Goal: Information Seeking & Learning: Understand process/instructions

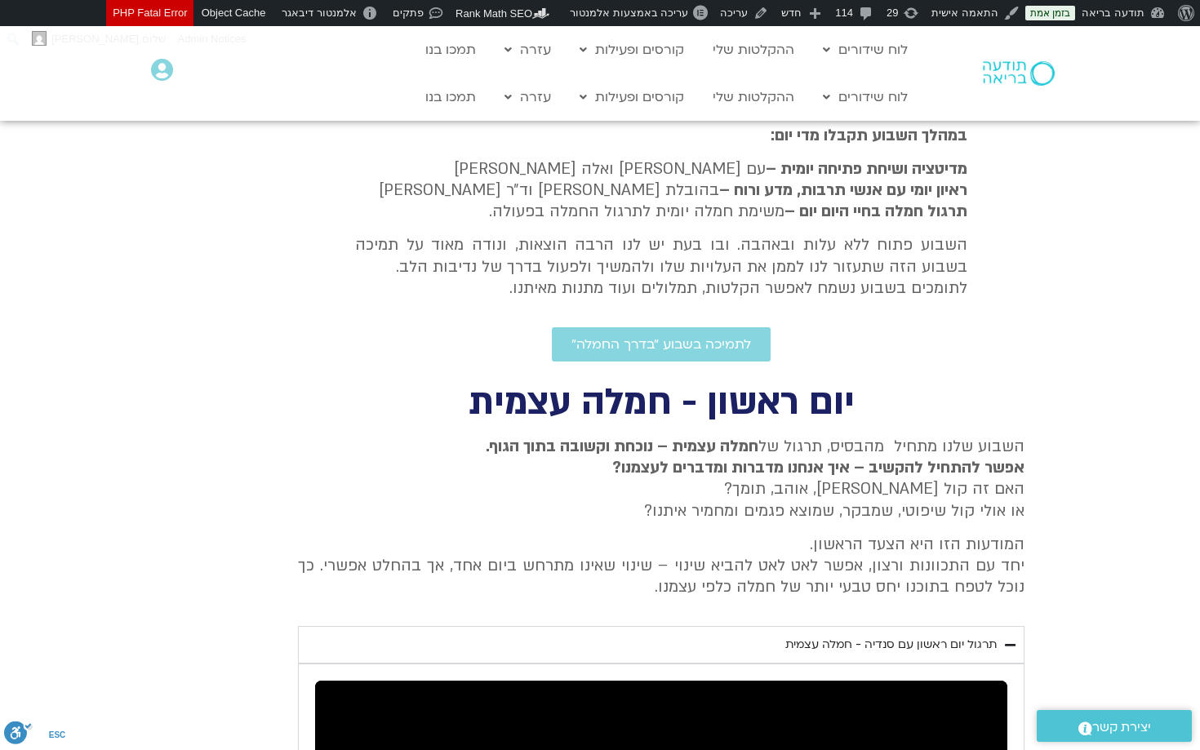
scroll to position [349, 0]
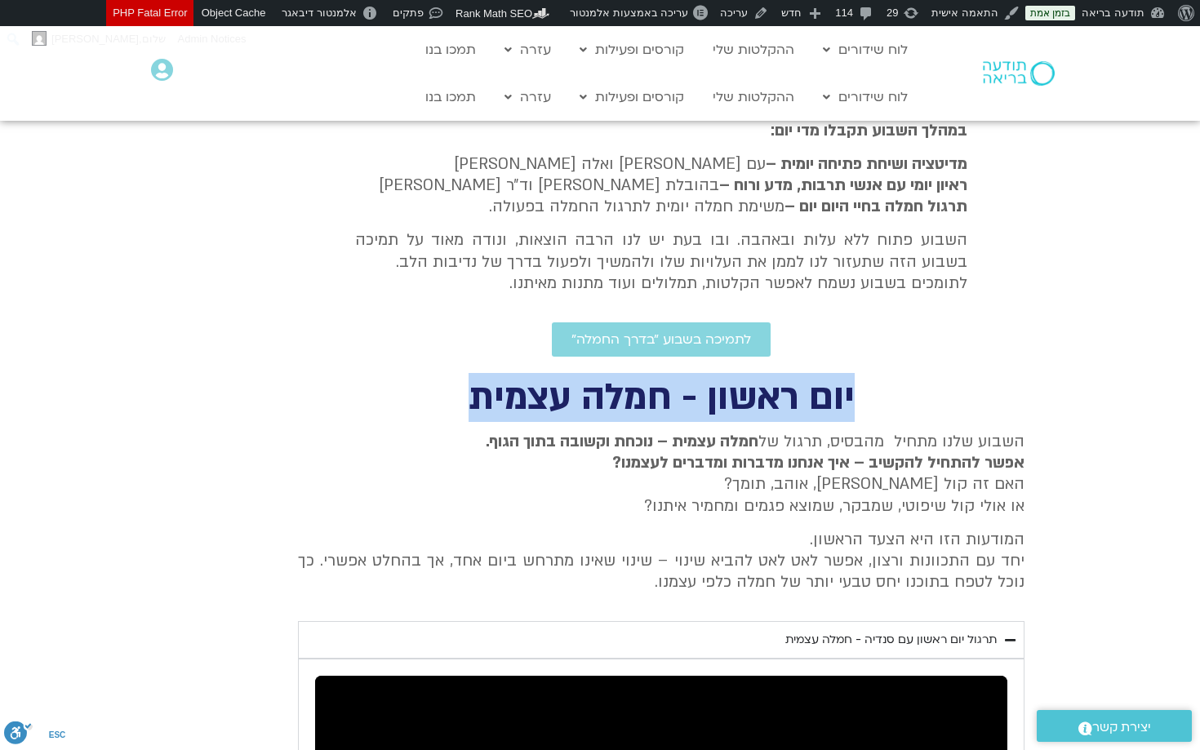
drag, startPoint x: 857, startPoint y: 388, endPoint x: 439, endPoint y: 393, distance: 417.9
click at [439, 393] on h2 "יום ראשון - חמלה עצמית" at bounding box center [661, 397] width 726 height 33
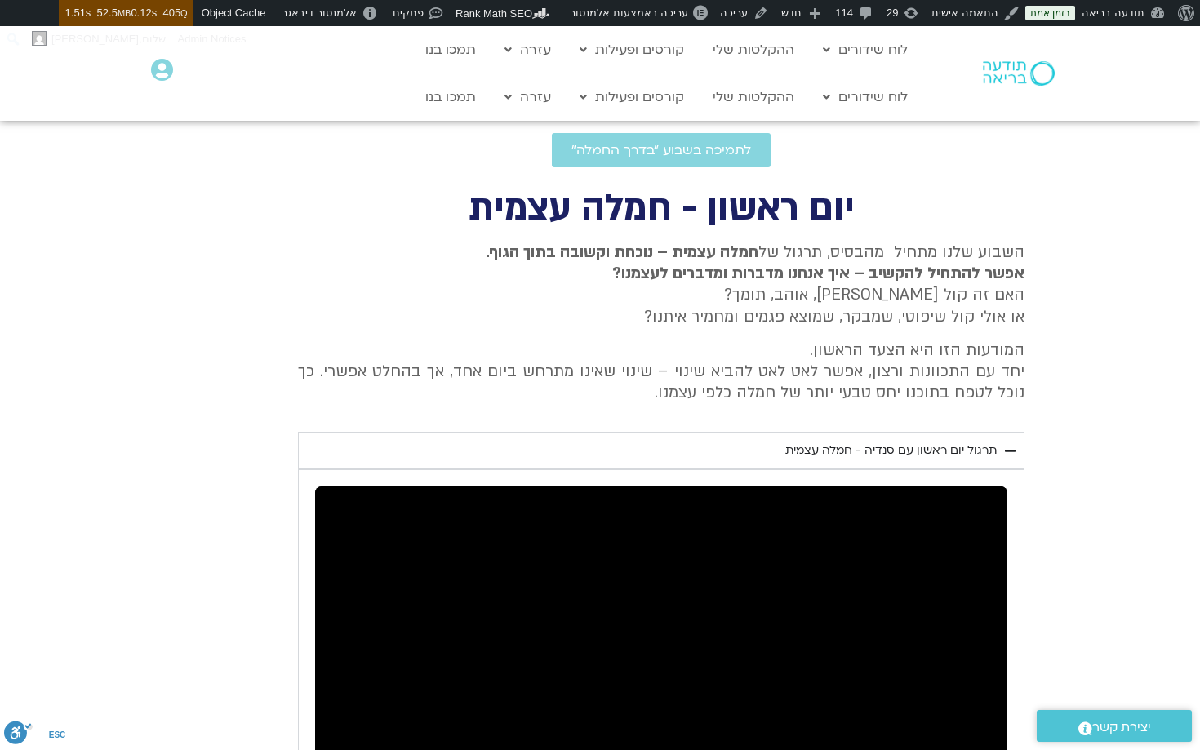
scroll to position [539, 0]
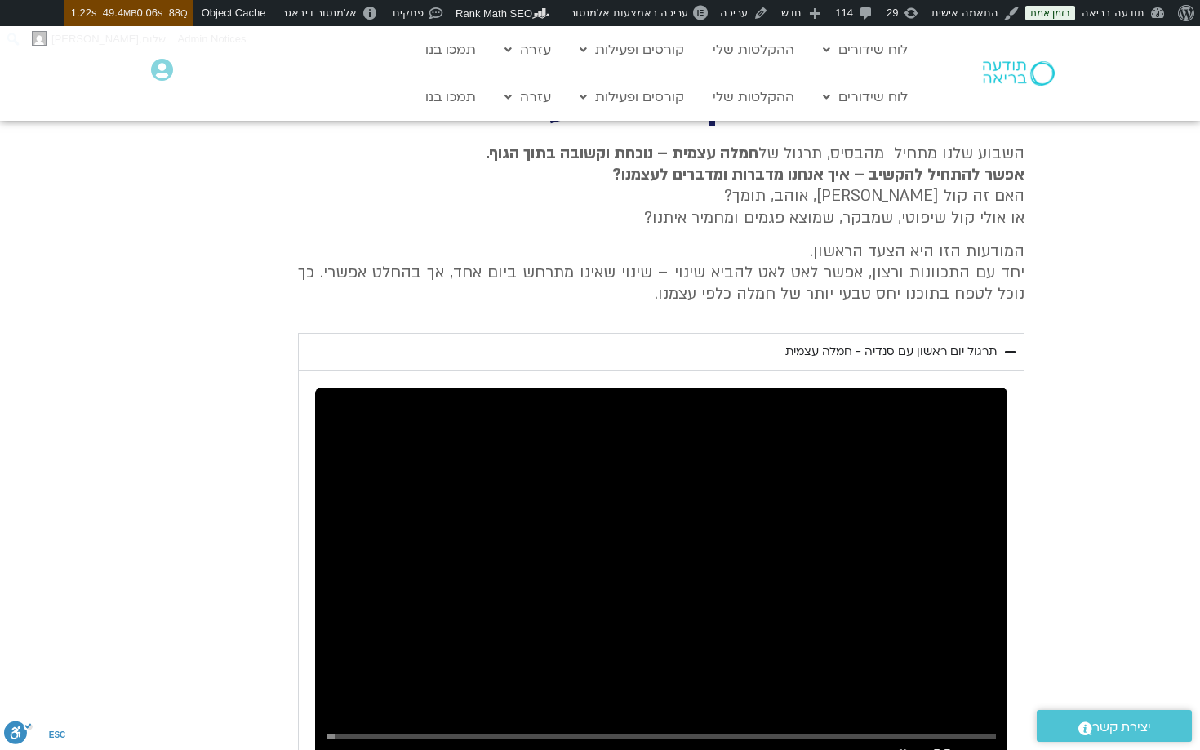
scroll to position [594, 0]
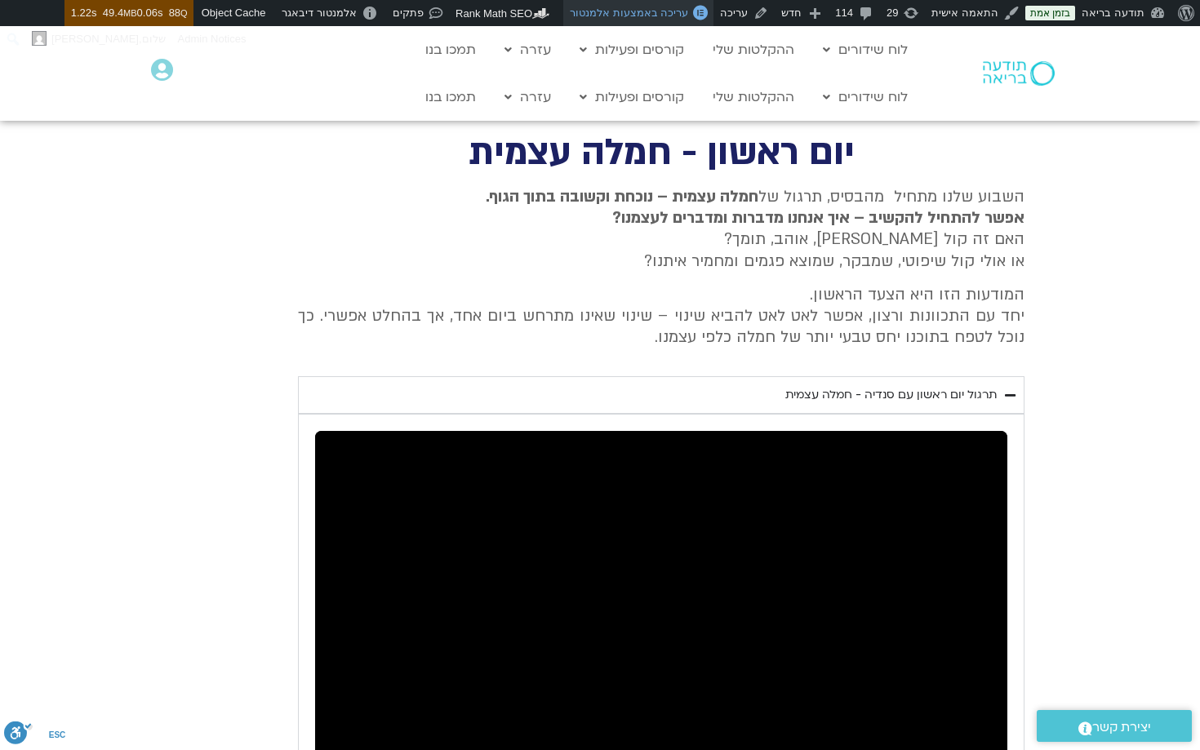
click at [677, 18] on span "עריכה באמצעות אלמנטור" at bounding box center [629, 13] width 118 height 12
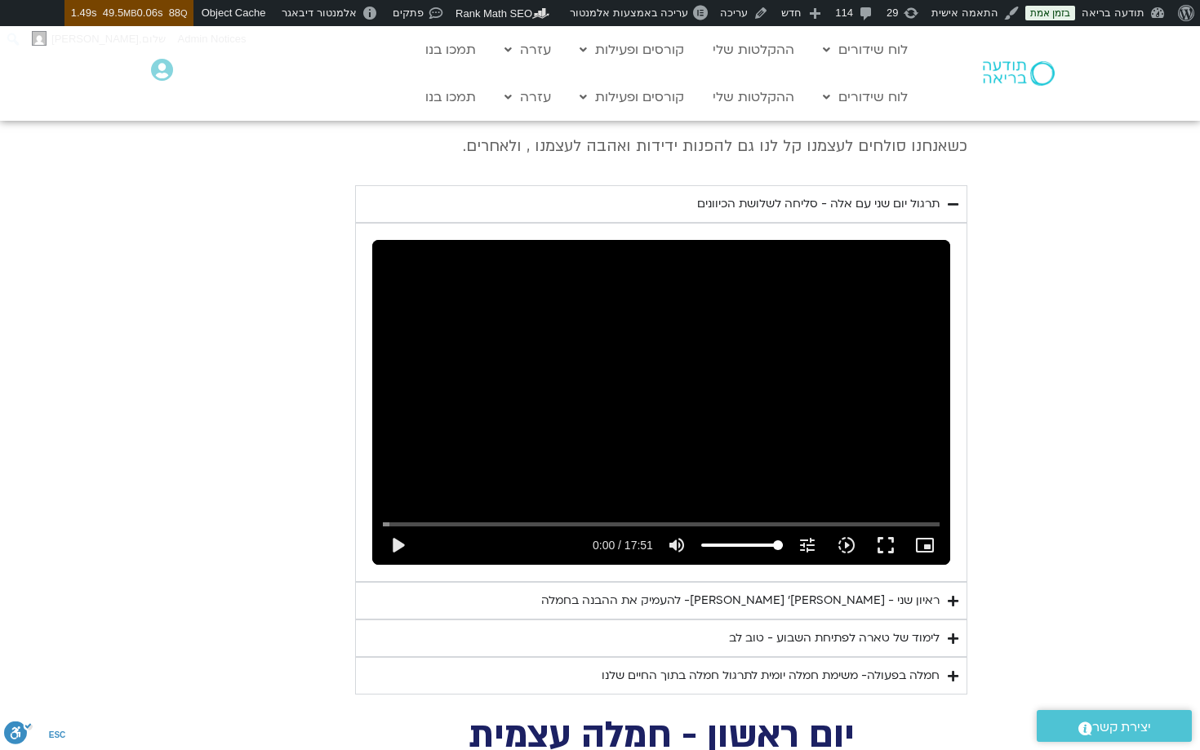
scroll to position [852, 0]
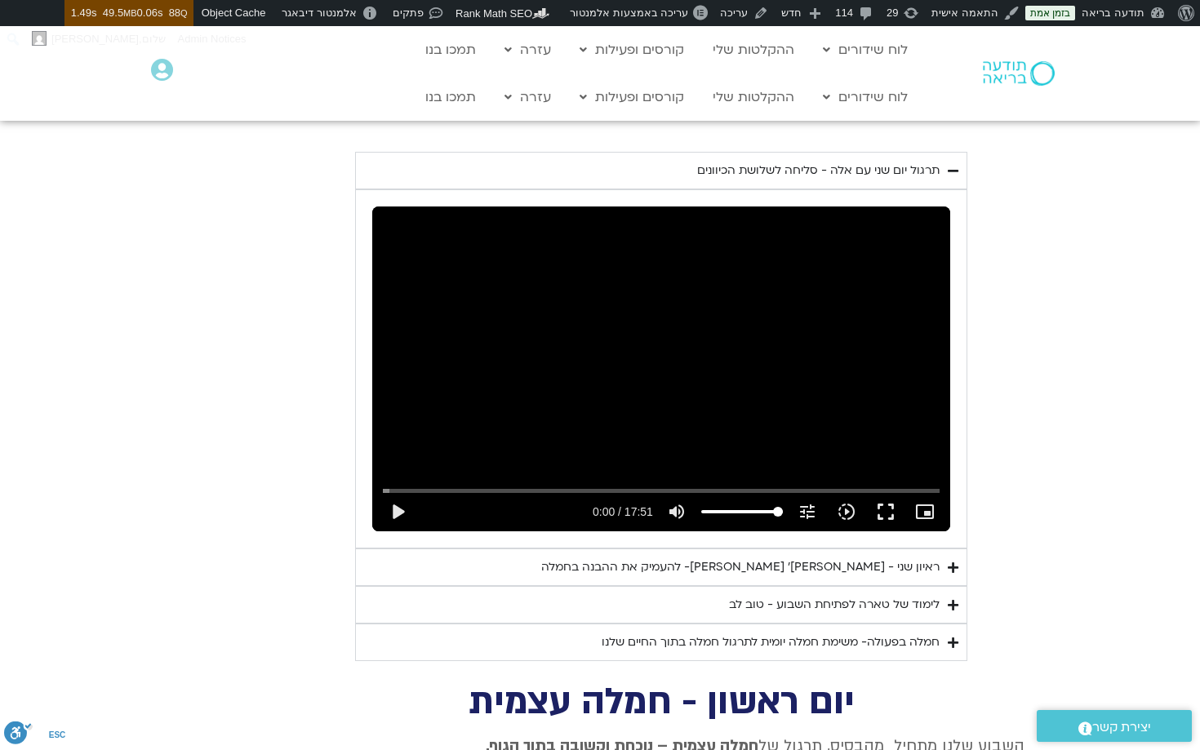
click at [773, 632] on div "חמלה בפעולה- משימת חמלה יומית לתרגול חמלה בתוך החיים שלנו" at bounding box center [770, 642] width 338 height 20
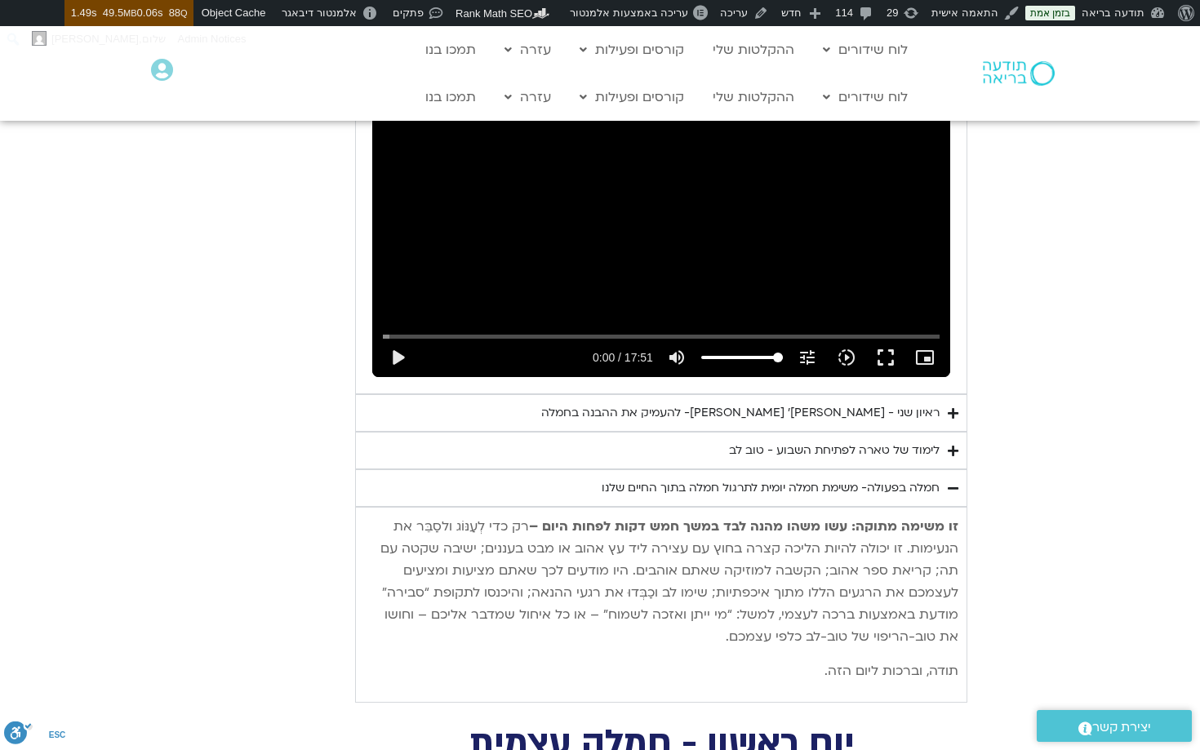
scroll to position [1028, 0]
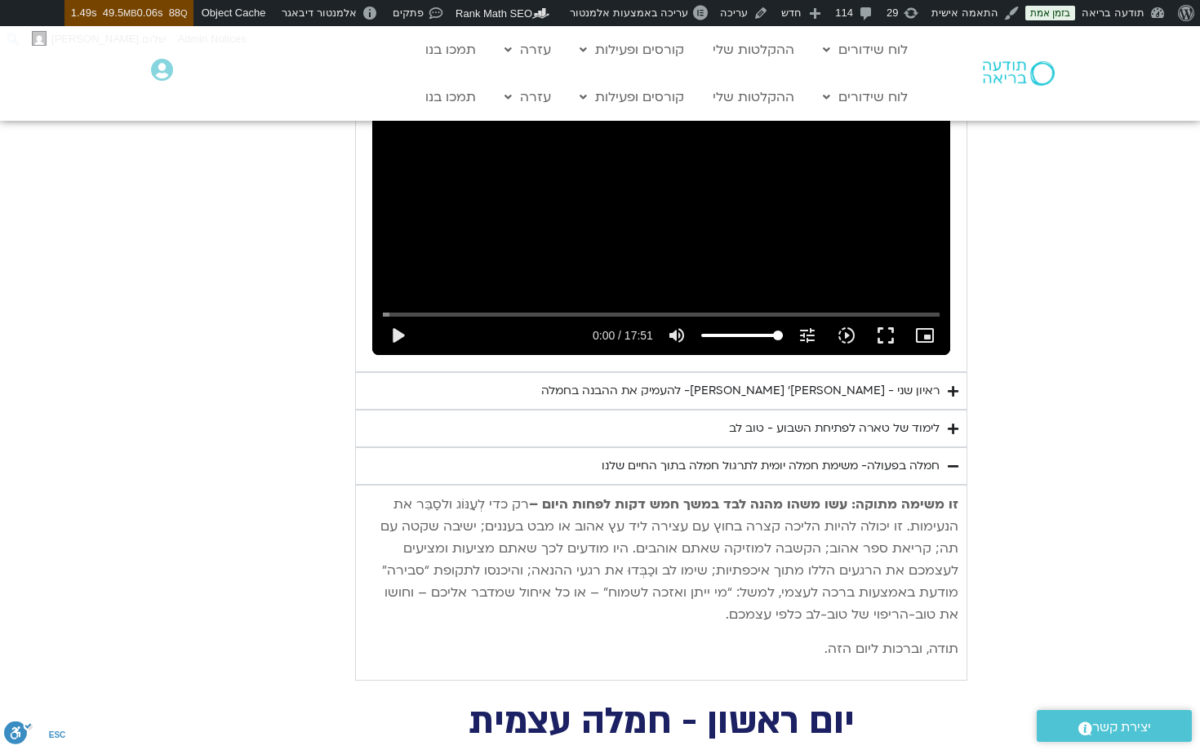
click at [899, 575] on p "זו משימה מתוקה: עשו משהו מהנה לבד במשך חמש דקות לפחות היום – רק כדי לְעַנּוֹג ו…" at bounding box center [661, 560] width 594 height 132
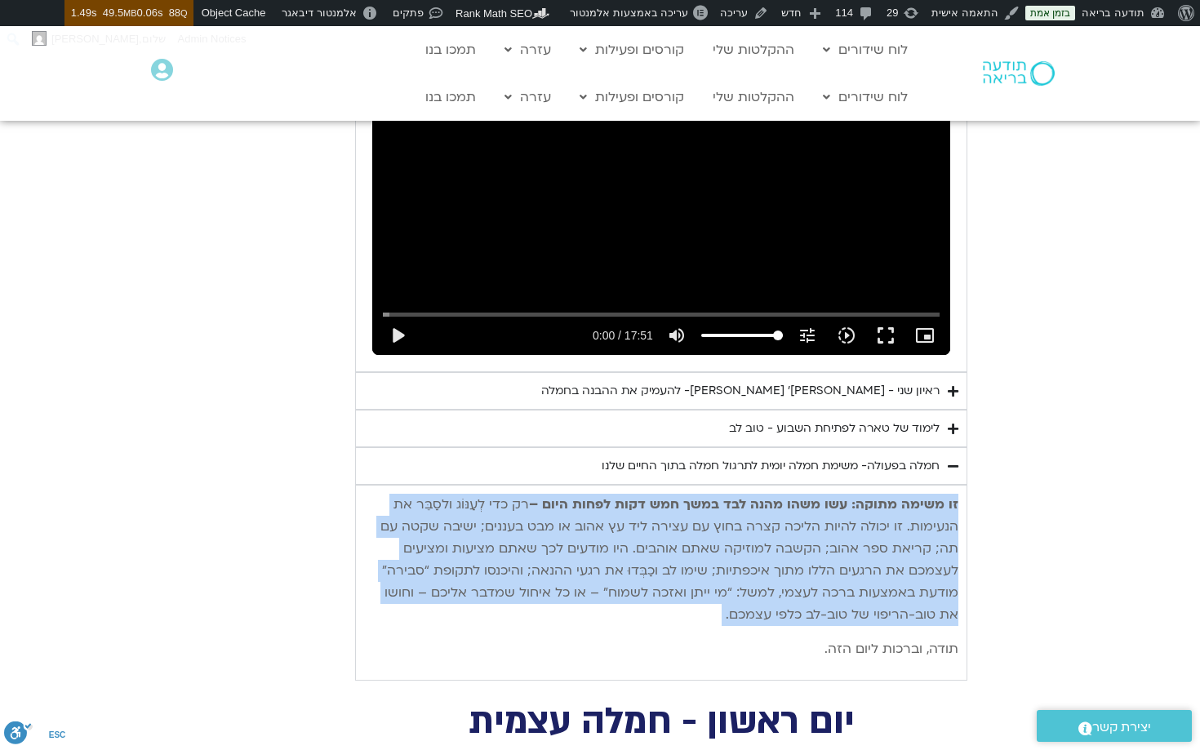
click at [899, 575] on p "זו משימה מתוקה: עשו משהו מהנה לבד במשך חמש דקות לפחות היום – רק כדי לְעַנּוֹג ו…" at bounding box center [661, 560] width 594 height 132
copy p "זו משימה מתוקה: עשו משהו מהנה לבד במשך חמש דקות לפחות היום – רק כדי לְעַנּוֹג ו…"
click at [746, 495] on strong "זו משימה מתוקה: עשו משהו מהנה לבד במשך חמש דקות לפחות היום –" at bounding box center [743, 504] width 429 height 18
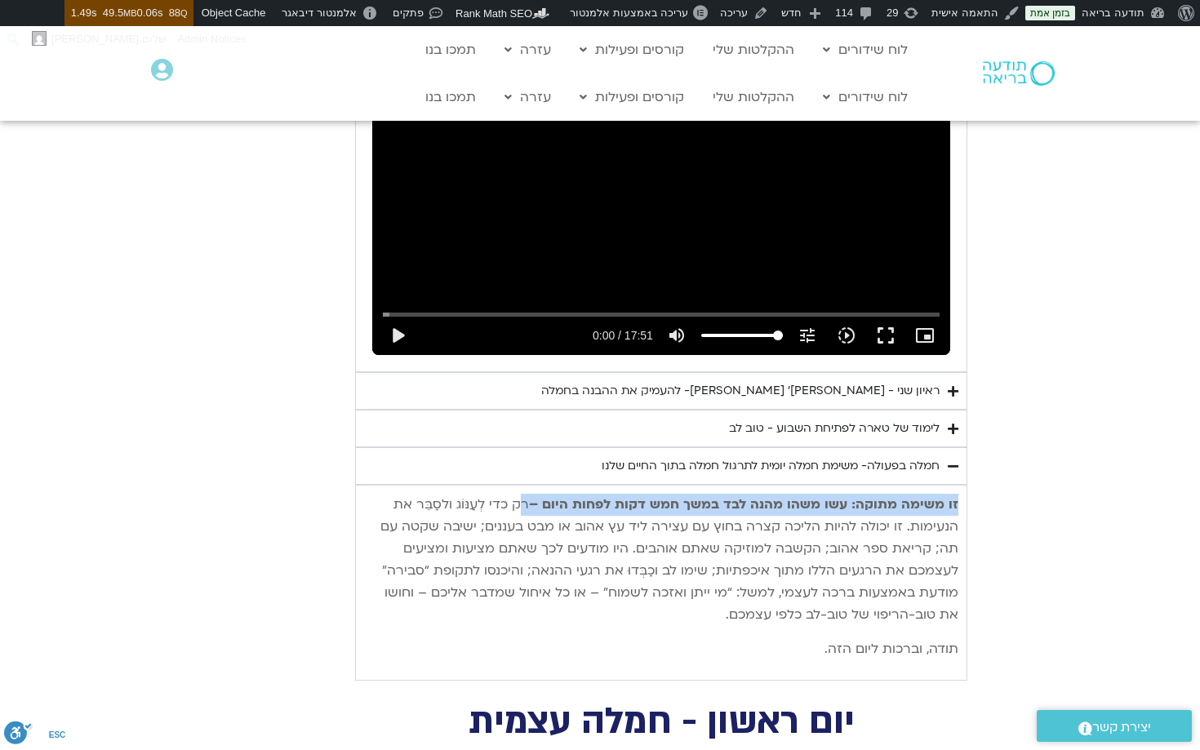
drag, startPoint x: 530, startPoint y: 484, endPoint x: 965, endPoint y: 486, distance: 435.0
click at [965, 486] on div "זו משימה מתוקה: עשו משהו מהנה לבד במשך חמש דקות לפחות היום – רק כדי לְעַנּוֹג ו…" at bounding box center [661, 583] width 612 height 196
copy p "זו משימה מתוקה: עשו משהו מהנה לבד במשך חמש דקות לפחות היום –"
